Goal: Task Accomplishment & Management: Manage account settings

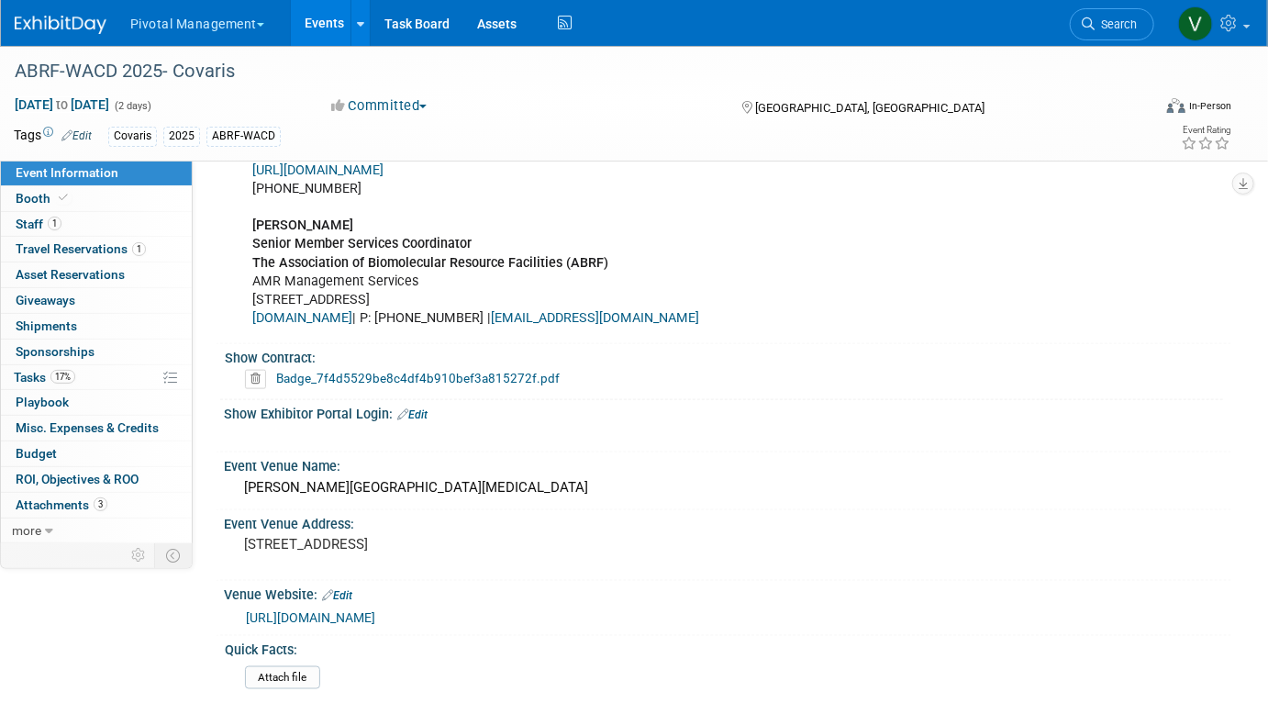
click at [324, 20] on link "Events" at bounding box center [324, 23] width 67 height 46
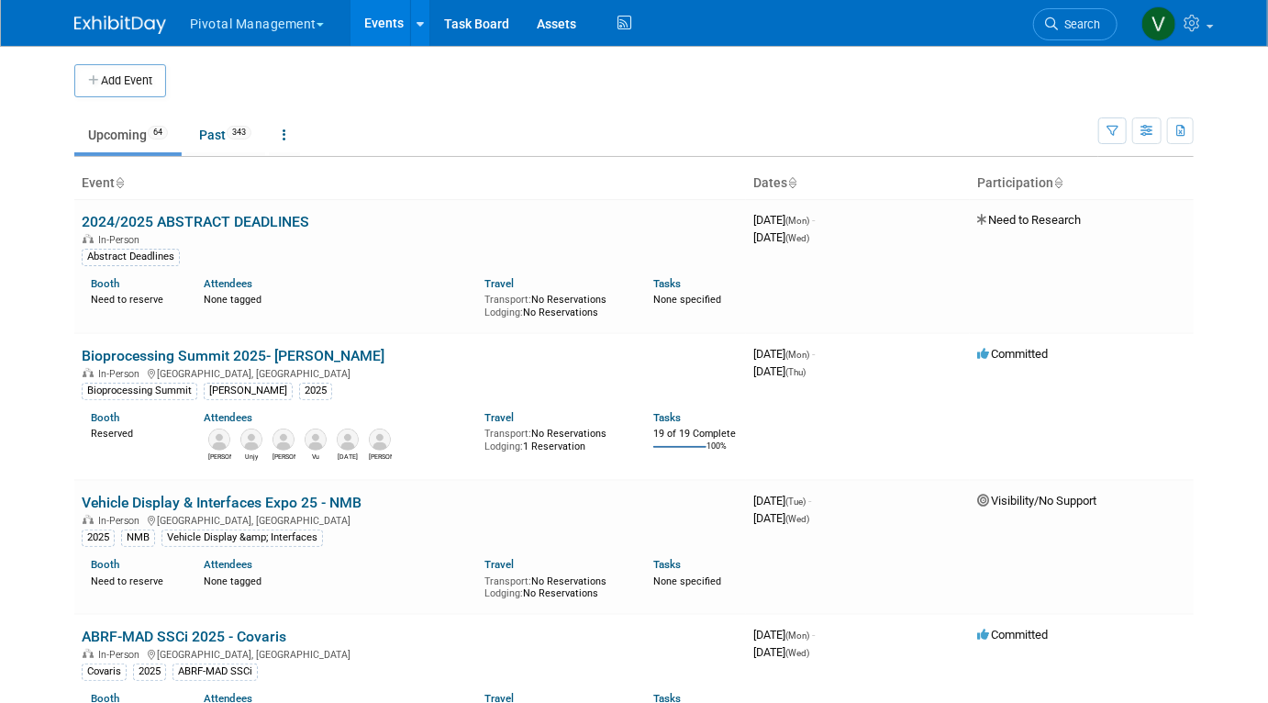
scroll to position [2323, 0]
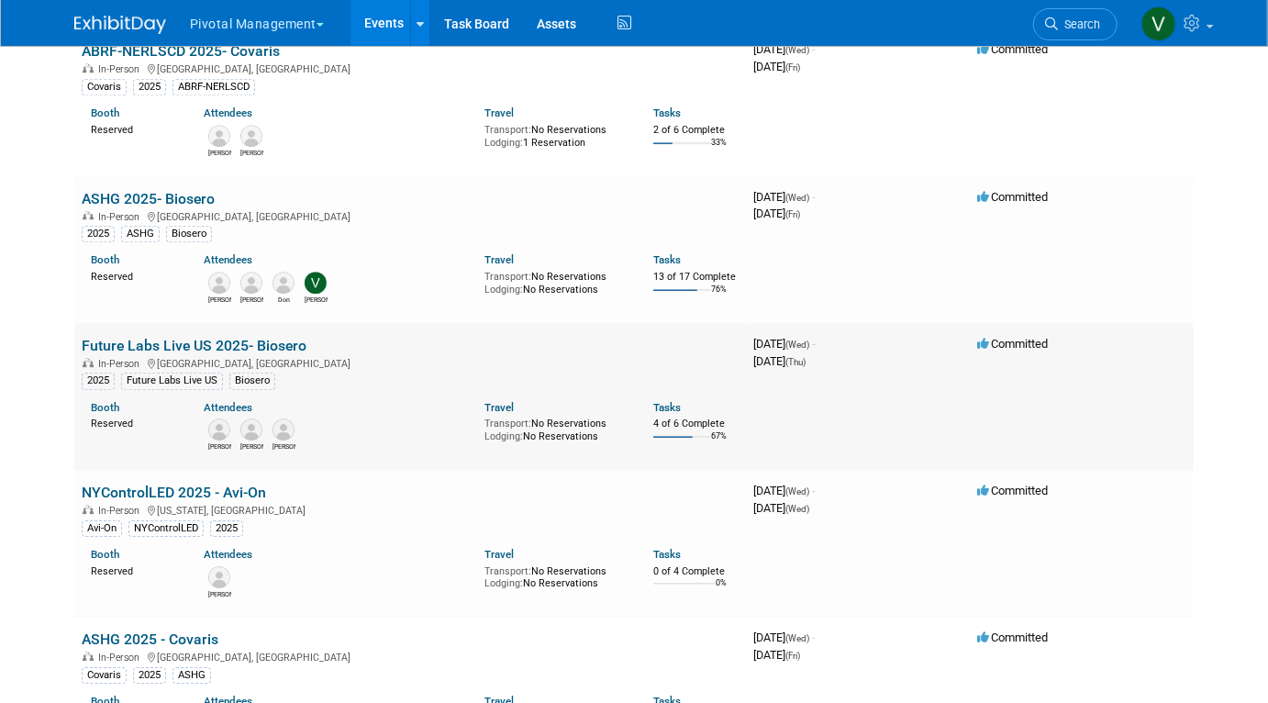
click at [194, 350] on link "Future Labs Live US 2025- Biosero" at bounding box center [194, 345] width 225 height 17
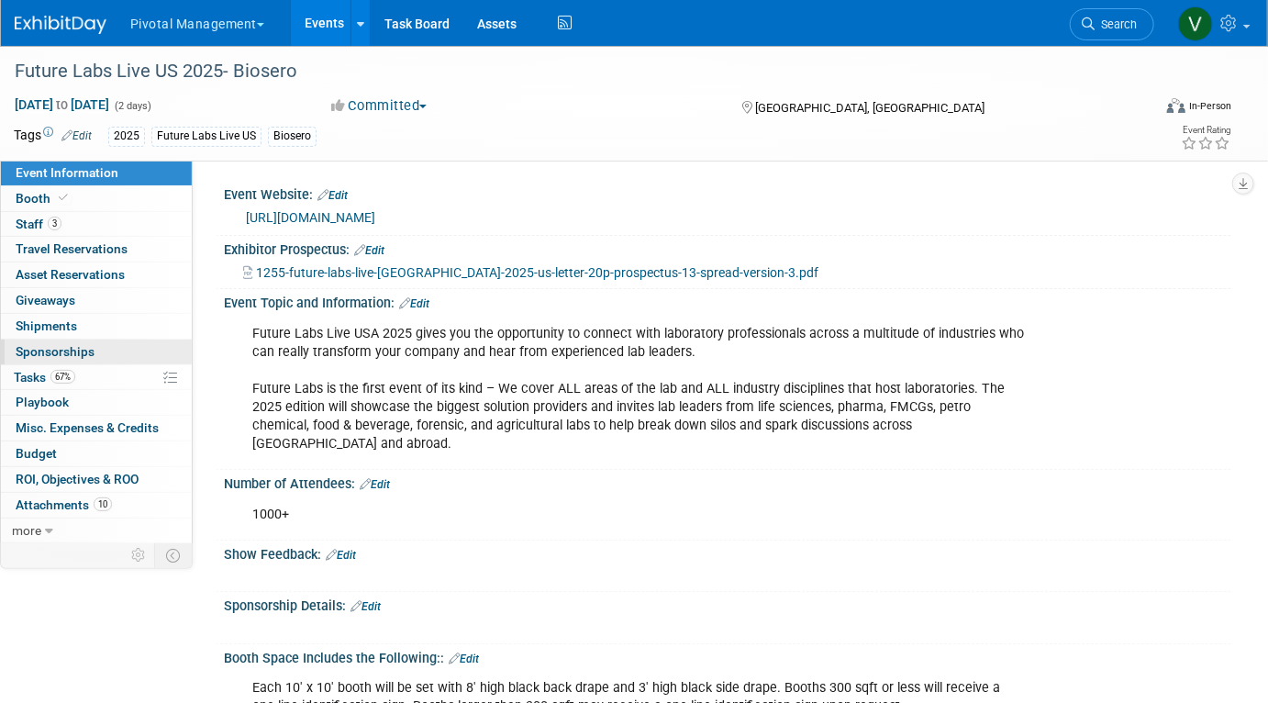
click at [71, 348] on span "Sponsorships 0" at bounding box center [55, 351] width 79 height 15
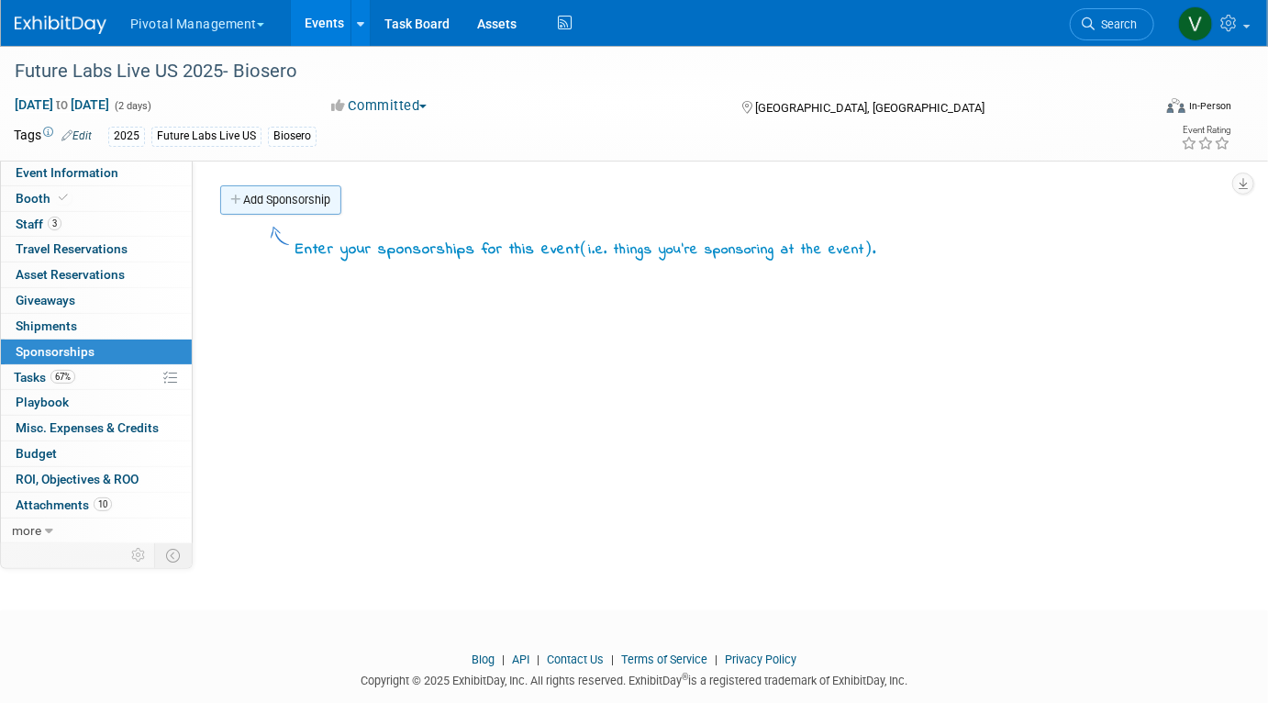
click at [319, 195] on link "Add Sponsorship" at bounding box center [280, 199] width 121 height 29
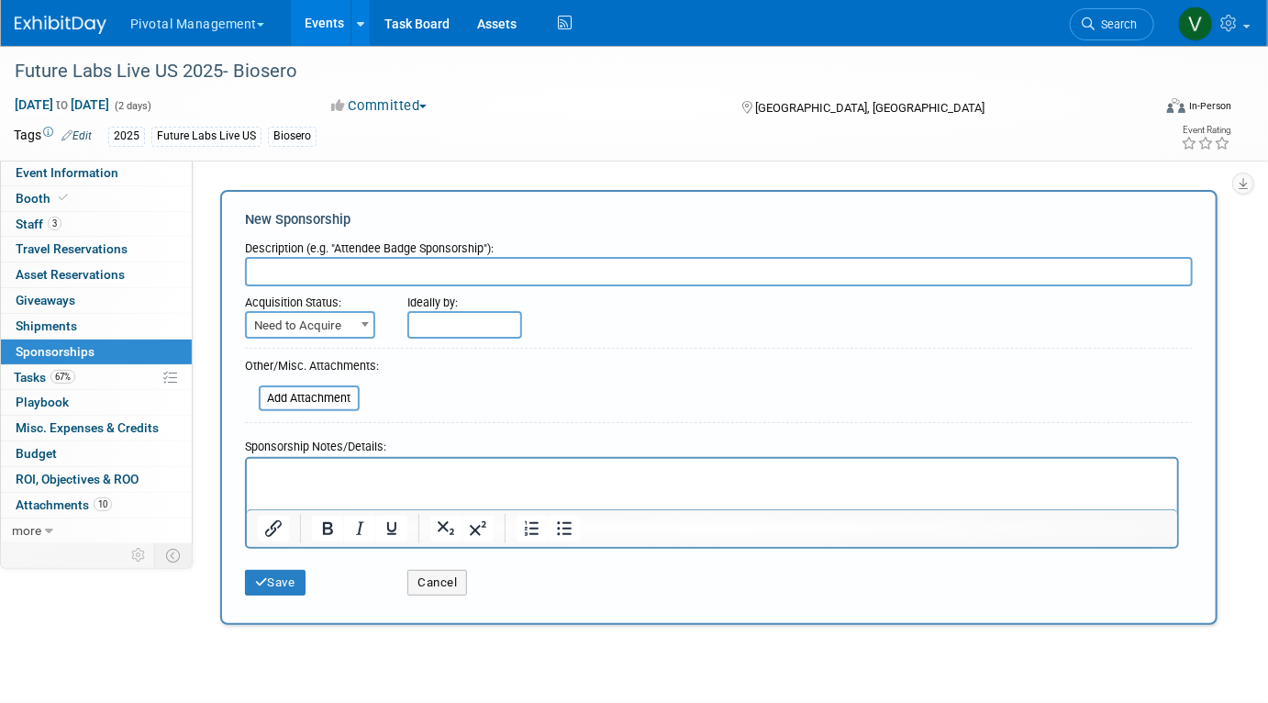
click at [332, 482] on p "Rich Text Area. Press ALT-0 for help." at bounding box center [711, 474] width 909 height 18
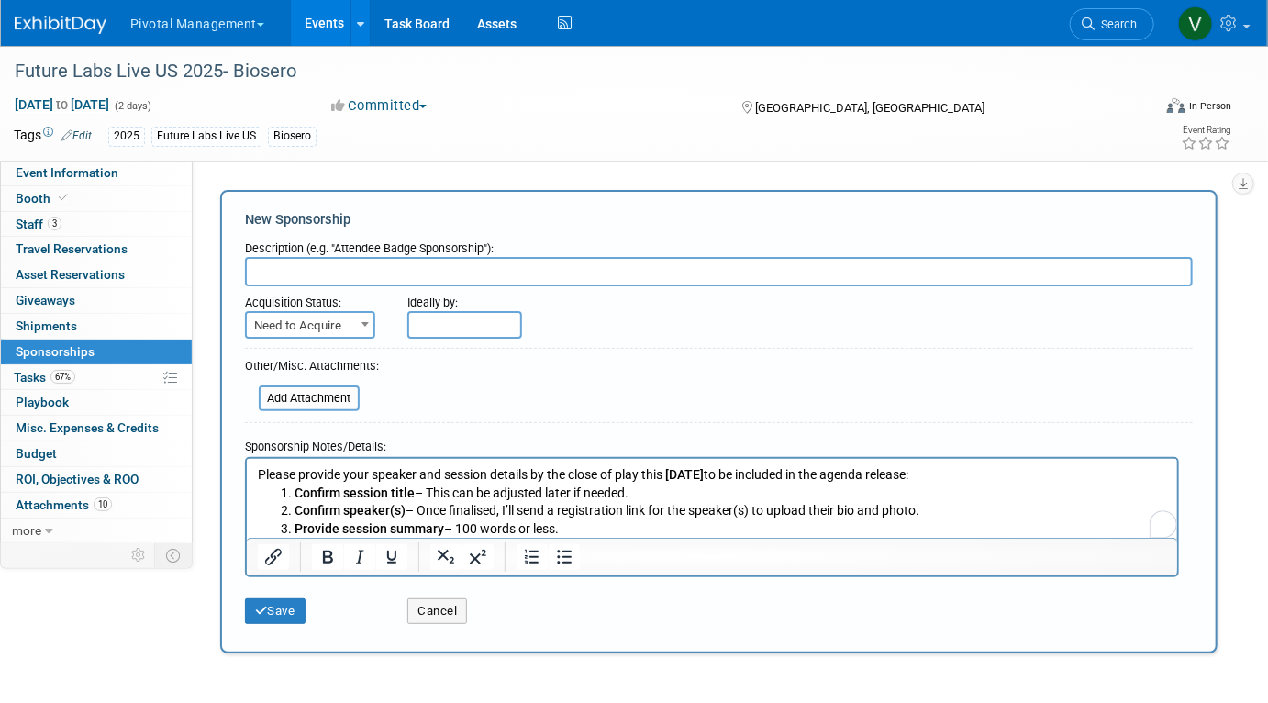
click at [301, 268] on input "text" at bounding box center [719, 271] width 948 height 29
type input "S"
type input "Presentation"
click at [274, 611] on button "Save" at bounding box center [275, 611] width 61 height 26
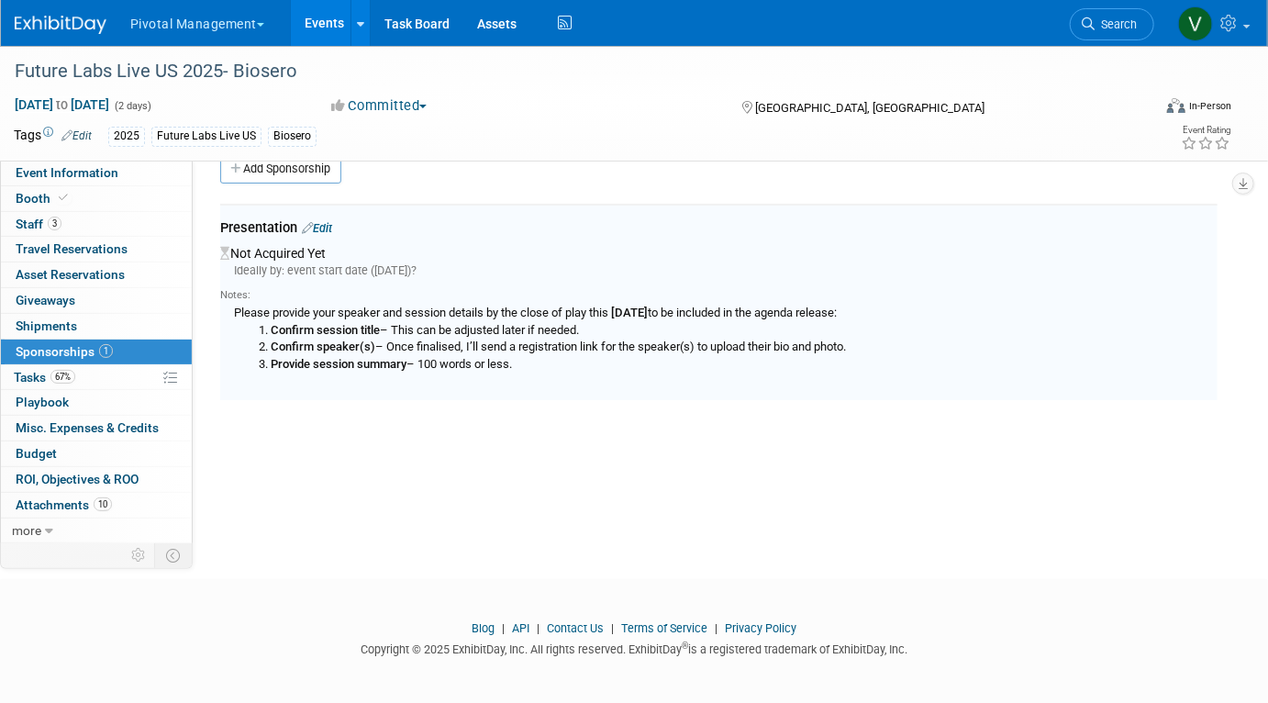
scroll to position [35, 0]
